Goal: Information Seeking & Learning: Learn about a topic

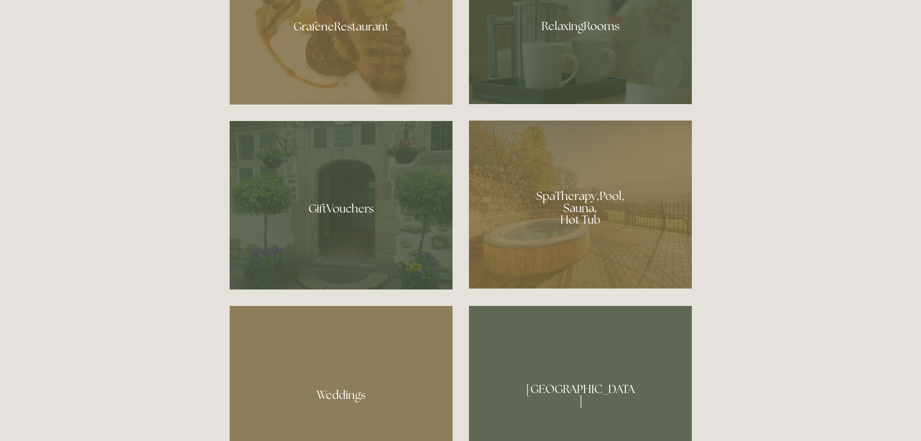
scroll to position [774, 0]
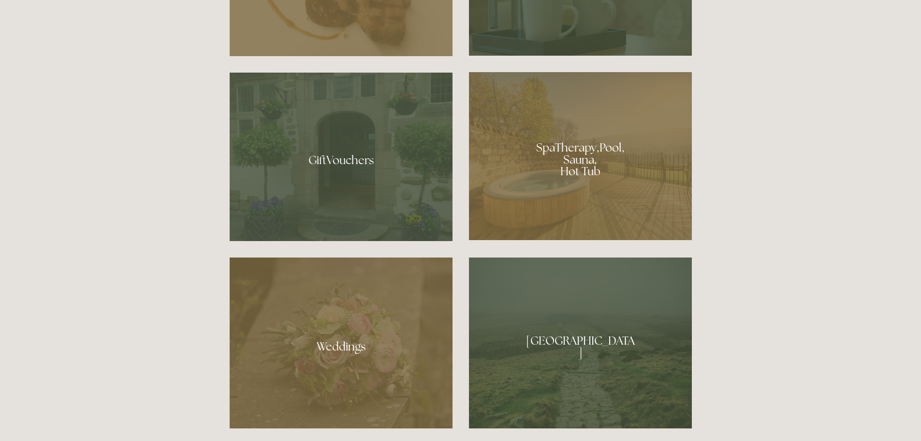
click at [350, 161] on div at bounding box center [341, 157] width 223 height 168
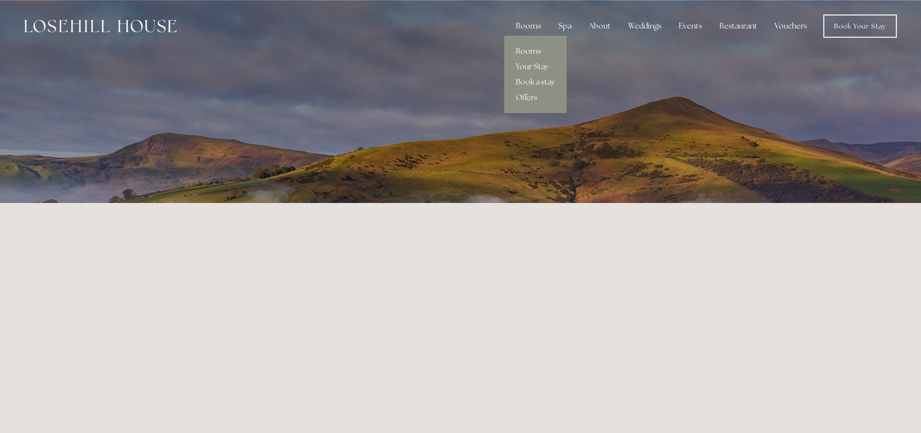
click at [532, 49] on link "Rooms" at bounding box center [535, 51] width 62 height 15
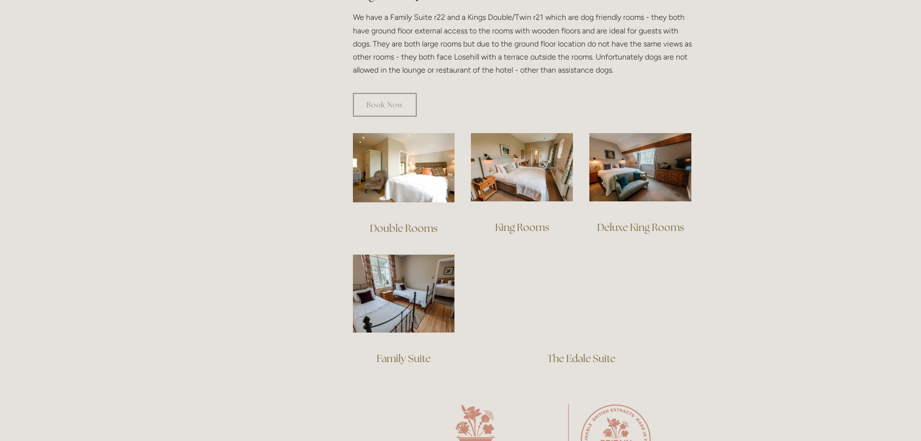
scroll to position [580, 0]
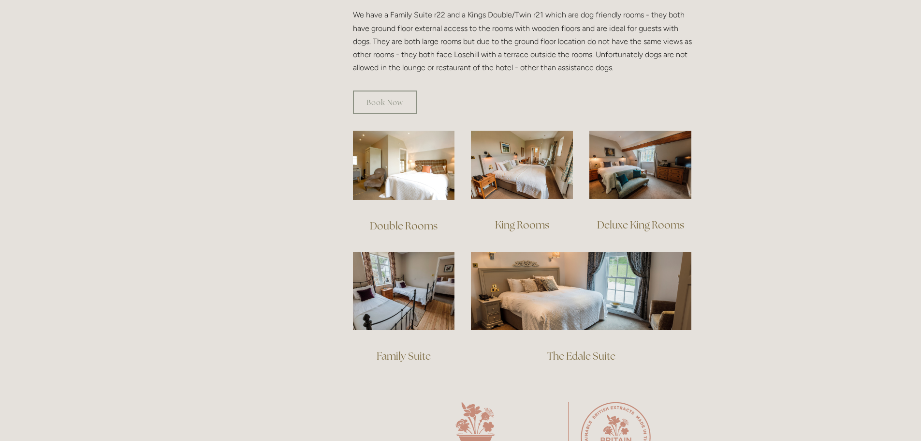
click at [415, 219] on link "Double Rooms" at bounding box center [404, 225] width 68 height 13
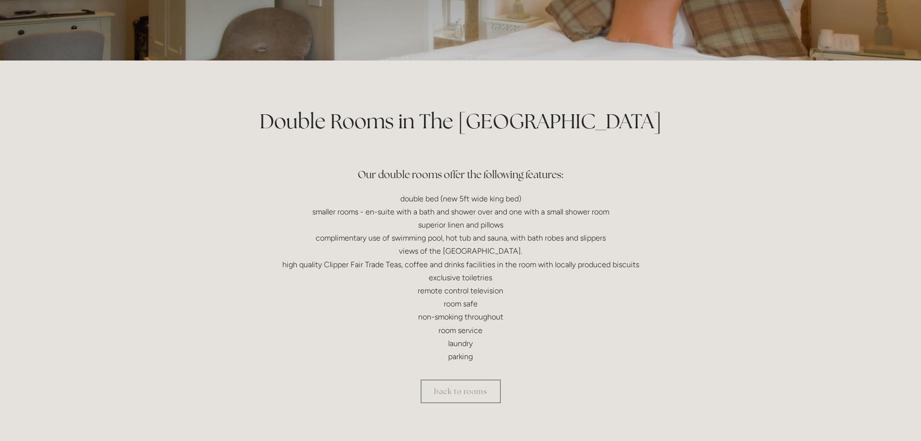
scroll to position [145, 0]
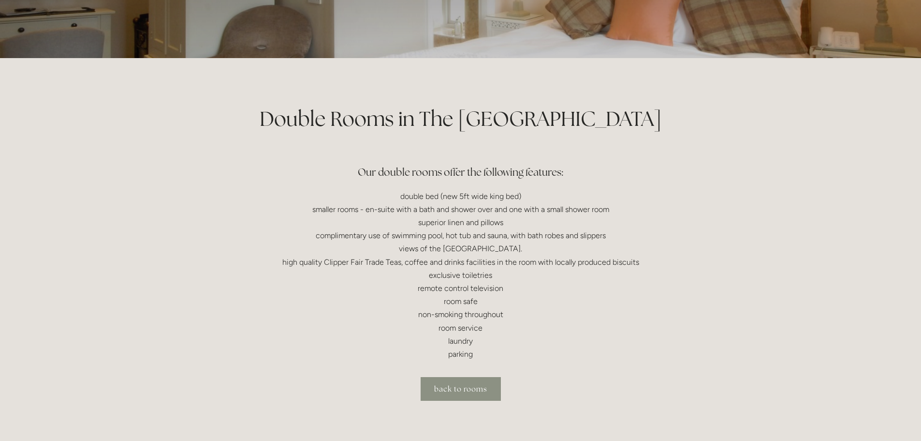
click at [479, 392] on link "back to rooms" at bounding box center [461, 389] width 80 height 24
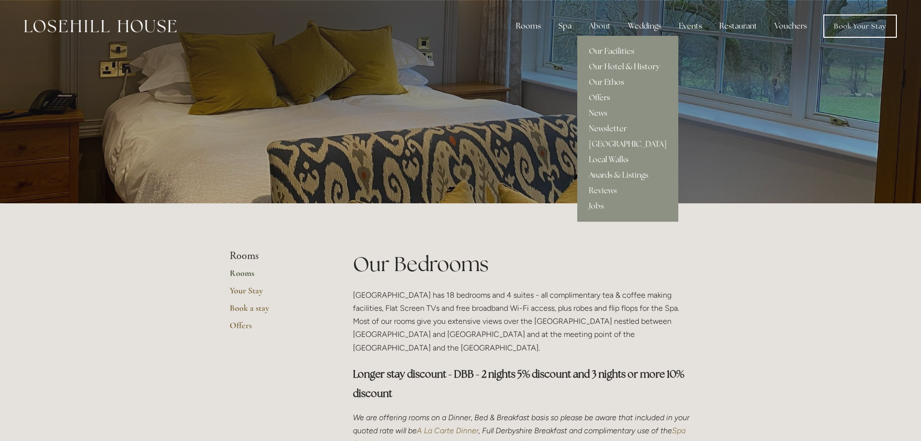
click at [598, 65] on link "Our Hotel & History" at bounding box center [628, 66] width 101 height 15
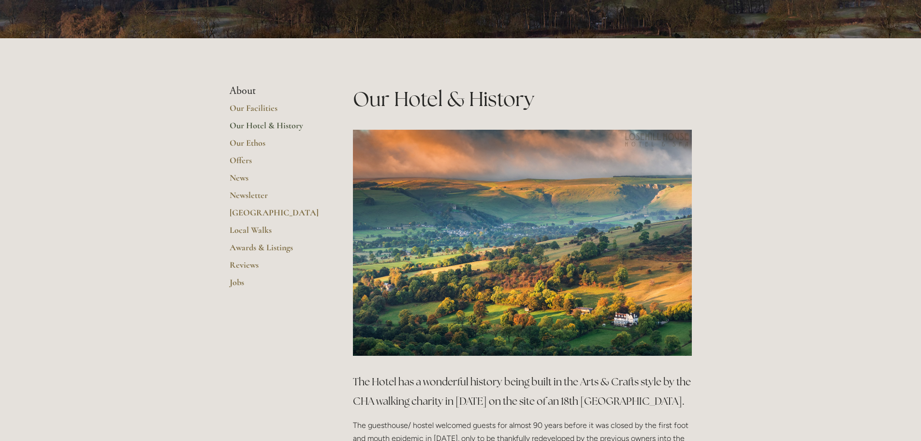
scroll to position [145, 0]
